Goal: Obtain resource: Obtain resource

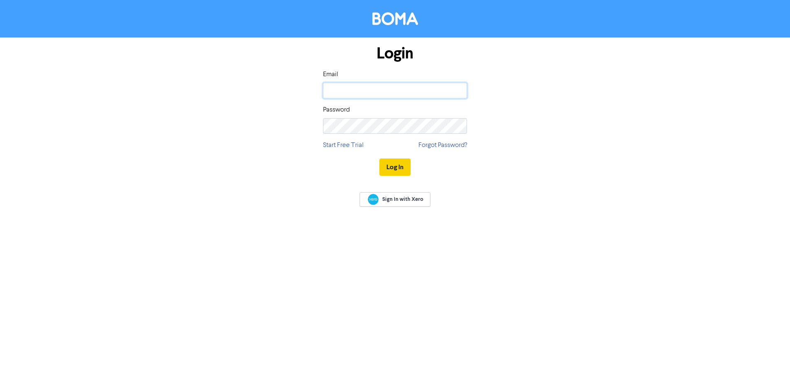
type input "[PERSON_NAME][EMAIL_ADDRESS][PERSON_NAME][PERSON_NAME][DOMAIN_NAME]"
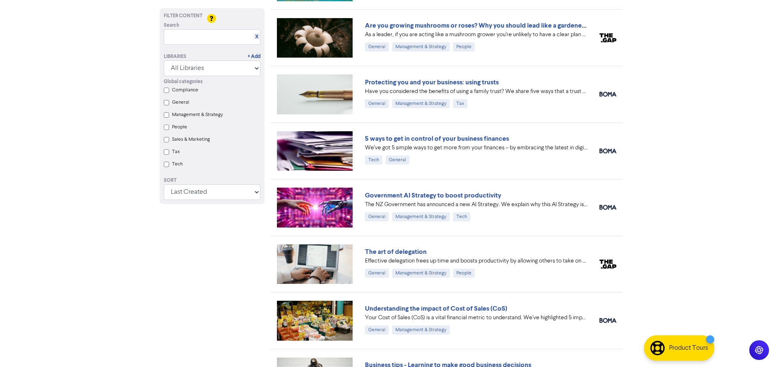
scroll to position [504, 0]
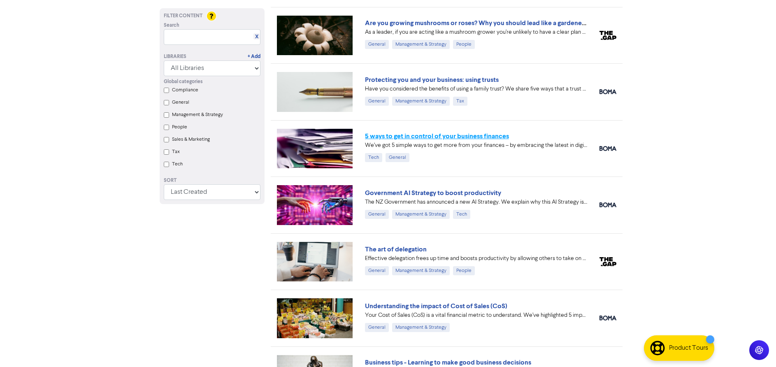
click at [424, 137] on link "5 ways to get in control of your business finances" at bounding box center [437, 136] width 144 height 8
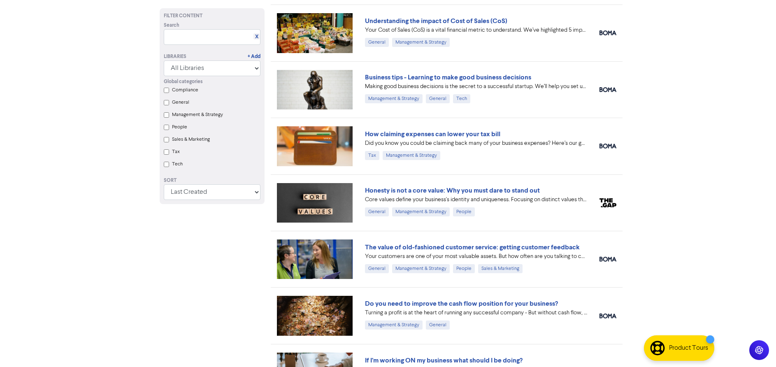
scroll to position [822, 0]
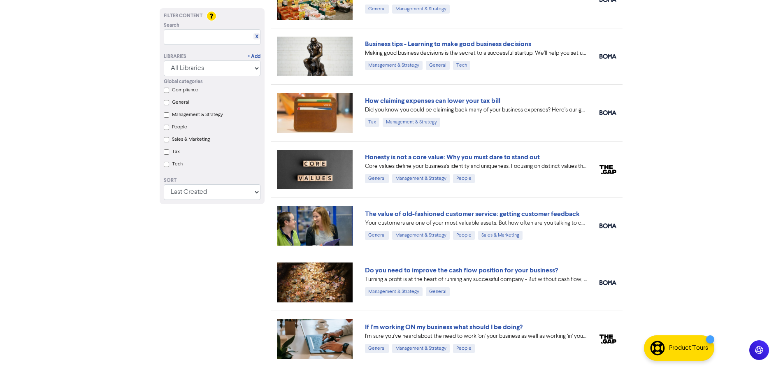
click at [308, 287] on img at bounding box center [315, 283] width 76 height 40
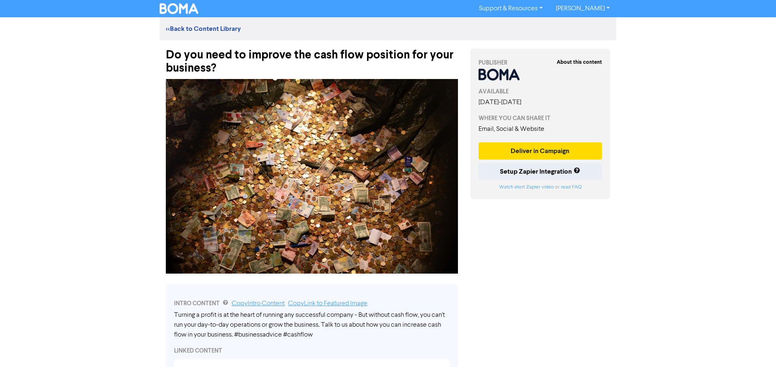
click at [217, 65] on div "Do you need to improve the cash flow position for your business?" at bounding box center [312, 57] width 292 height 35
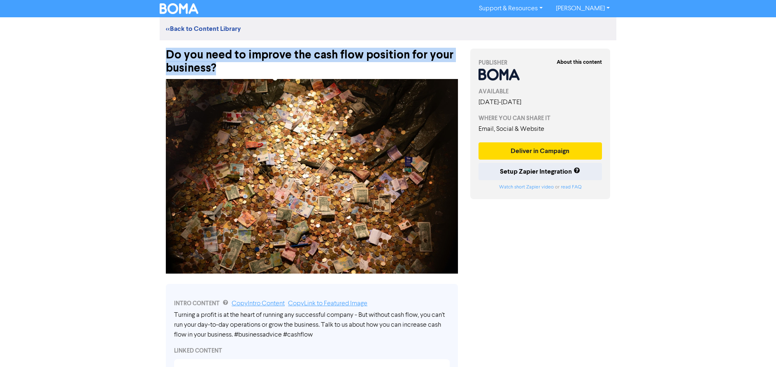
drag, startPoint x: 217, startPoint y: 67, endPoint x: 163, endPoint y: 55, distance: 55.2
click at [163, 55] on div "Do you need to improve the cash flow position for your business?" at bounding box center [312, 57] width 305 height 35
copy div "Do you need to improve the cash flow position for your business?"
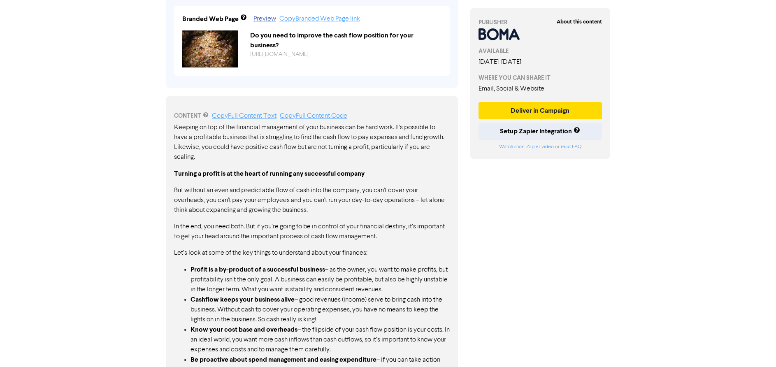
scroll to position [412, 0]
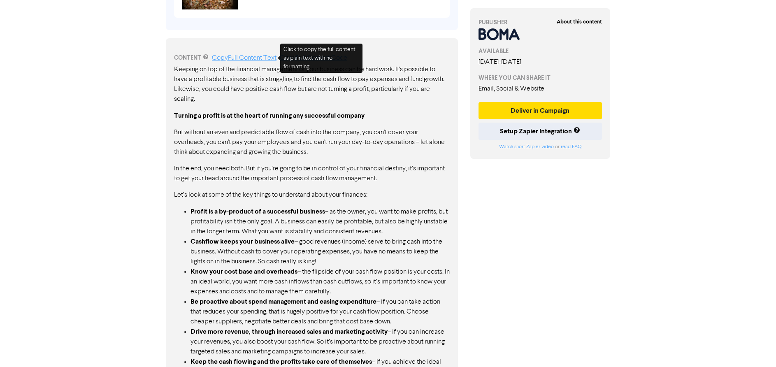
click at [242, 58] on link "Copy Full Content Text" at bounding box center [244, 58] width 65 height 7
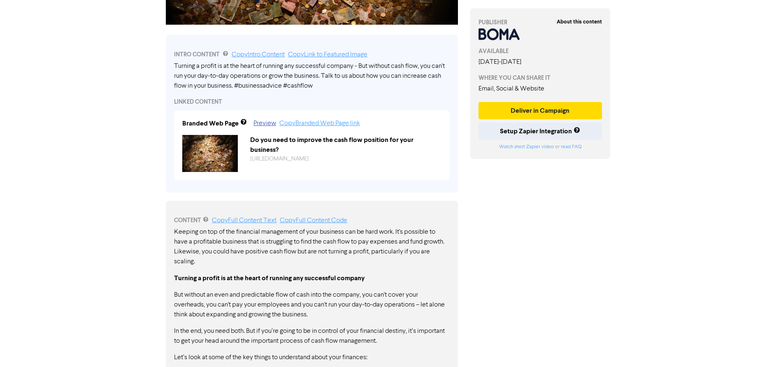
scroll to position [247, 0]
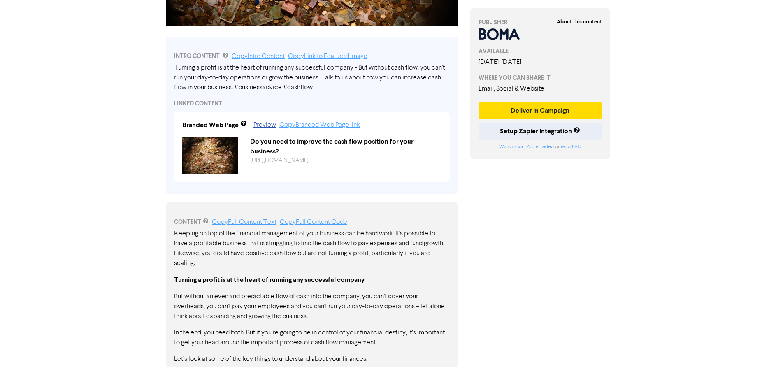
drag, startPoint x: 322, startPoint y: 90, endPoint x: 179, endPoint y: 81, distance: 143.6
click at [179, 81] on div "Turning a profit is at the heart of running any successful company - But withou…" at bounding box center [312, 78] width 276 height 30
drag, startPoint x: 316, startPoint y: 87, endPoint x: 248, endPoint y: 84, distance: 68.0
click at [248, 84] on div "Turning a profit is at the heart of running any successful company - But withou…" at bounding box center [312, 78] width 276 height 30
click at [249, 58] on link "Copy Intro Content" at bounding box center [258, 56] width 53 height 7
